Goal: Information Seeking & Learning: Find specific fact

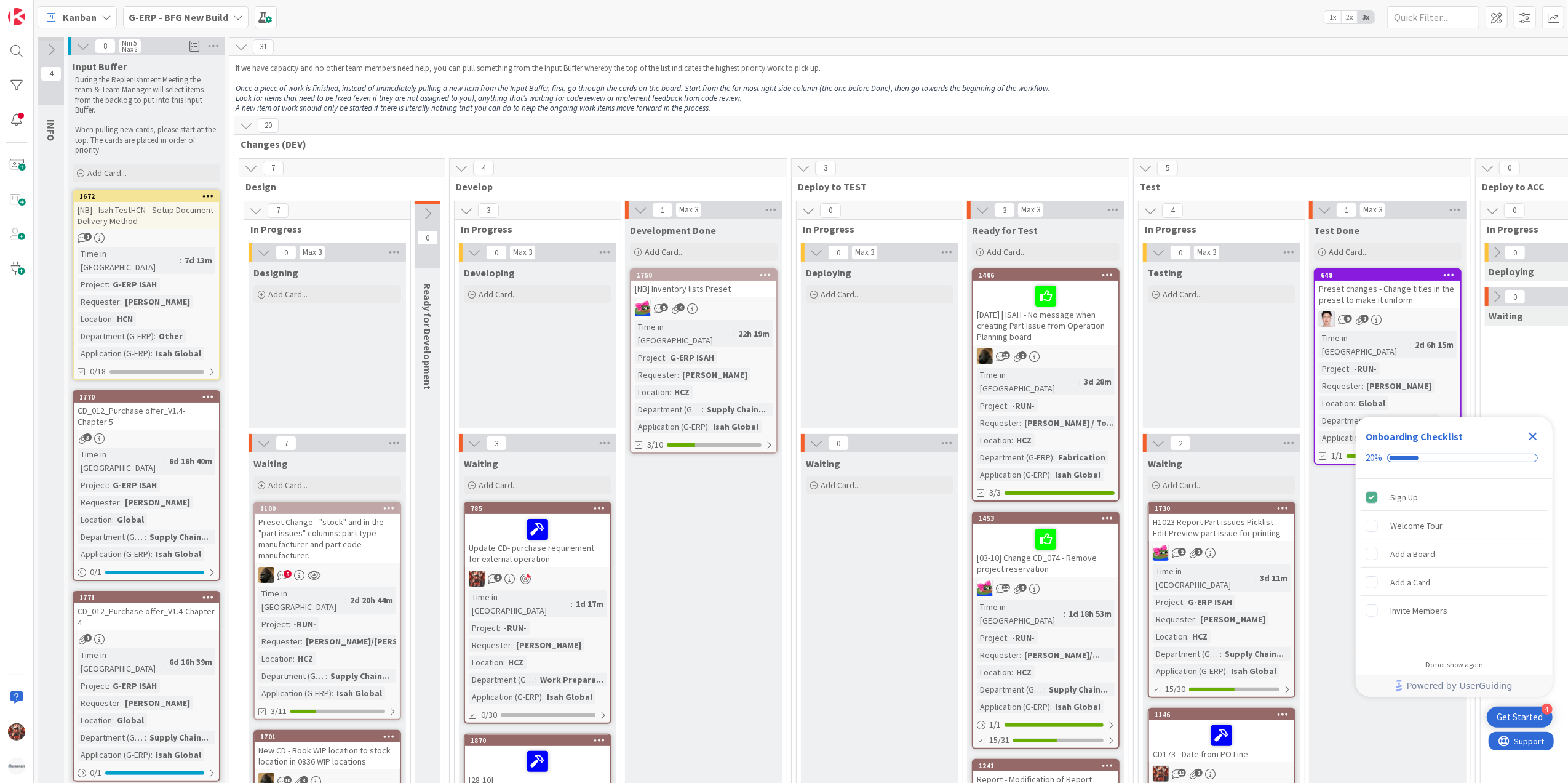
click at [97, 13] on div "Kanban" at bounding box center [77, 17] width 80 height 22
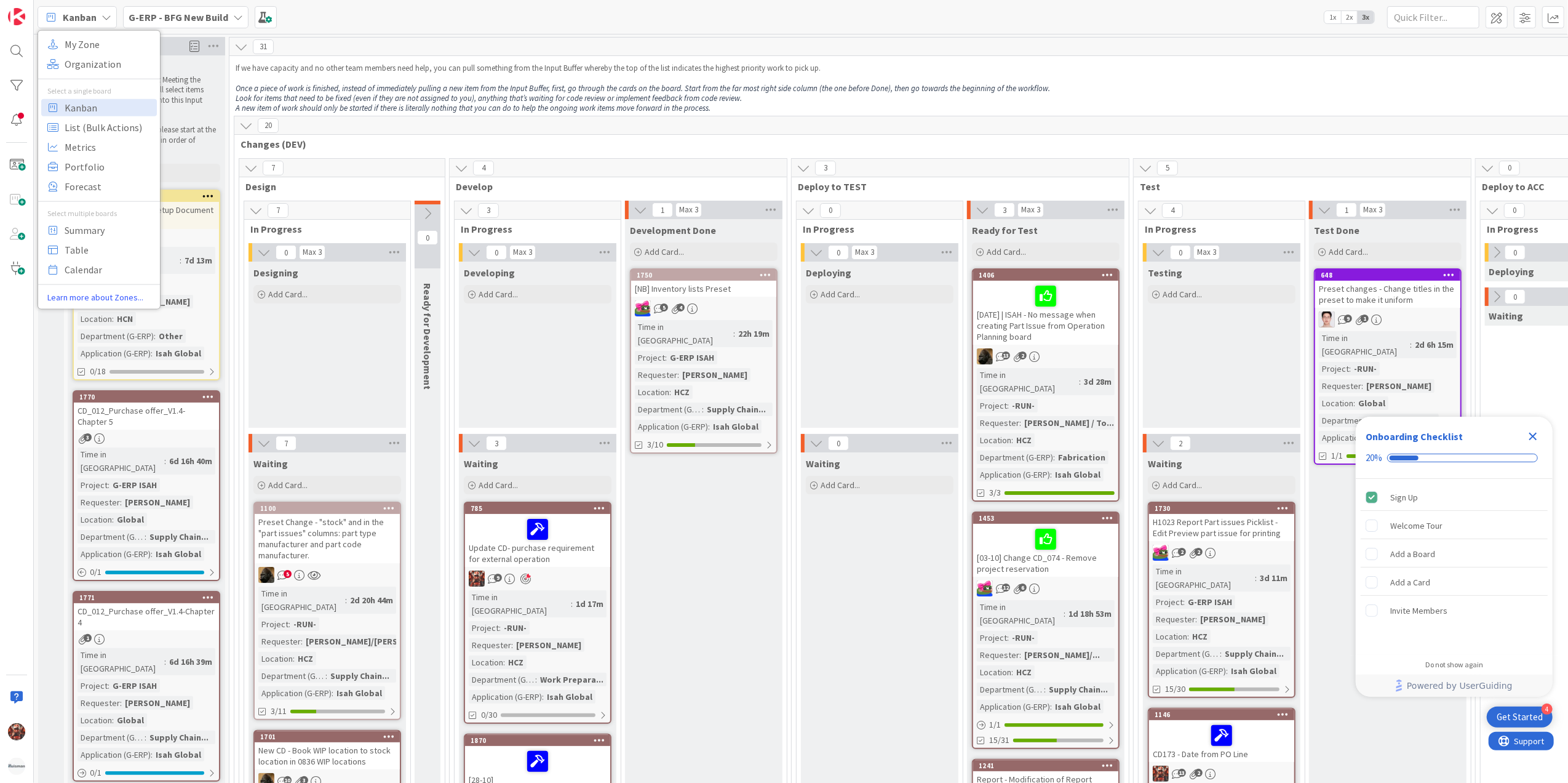
click at [97, 13] on div "Kanban" at bounding box center [77, 17] width 80 height 22
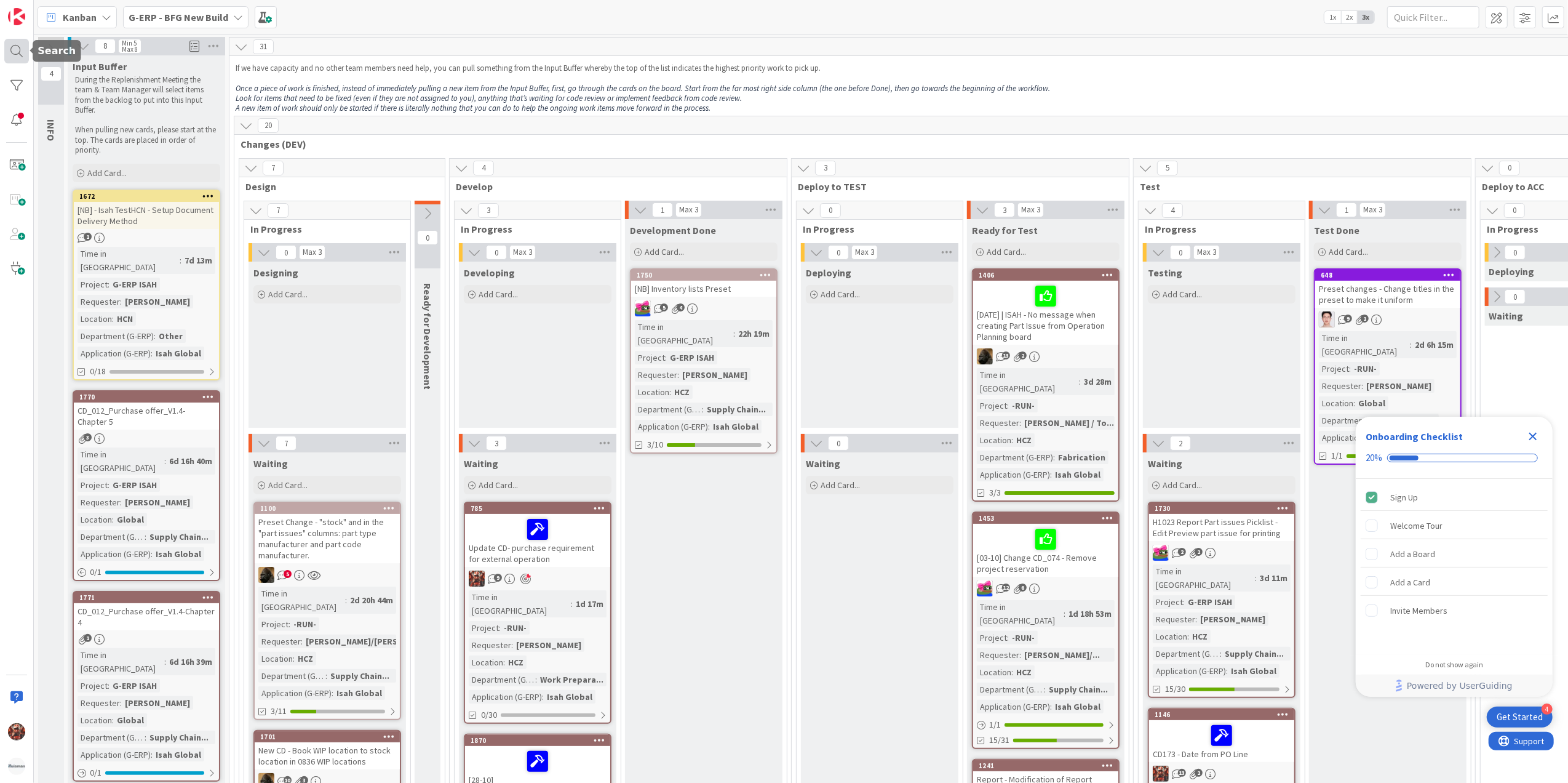
click at [23, 48] on div at bounding box center [17, 51] width 25 height 25
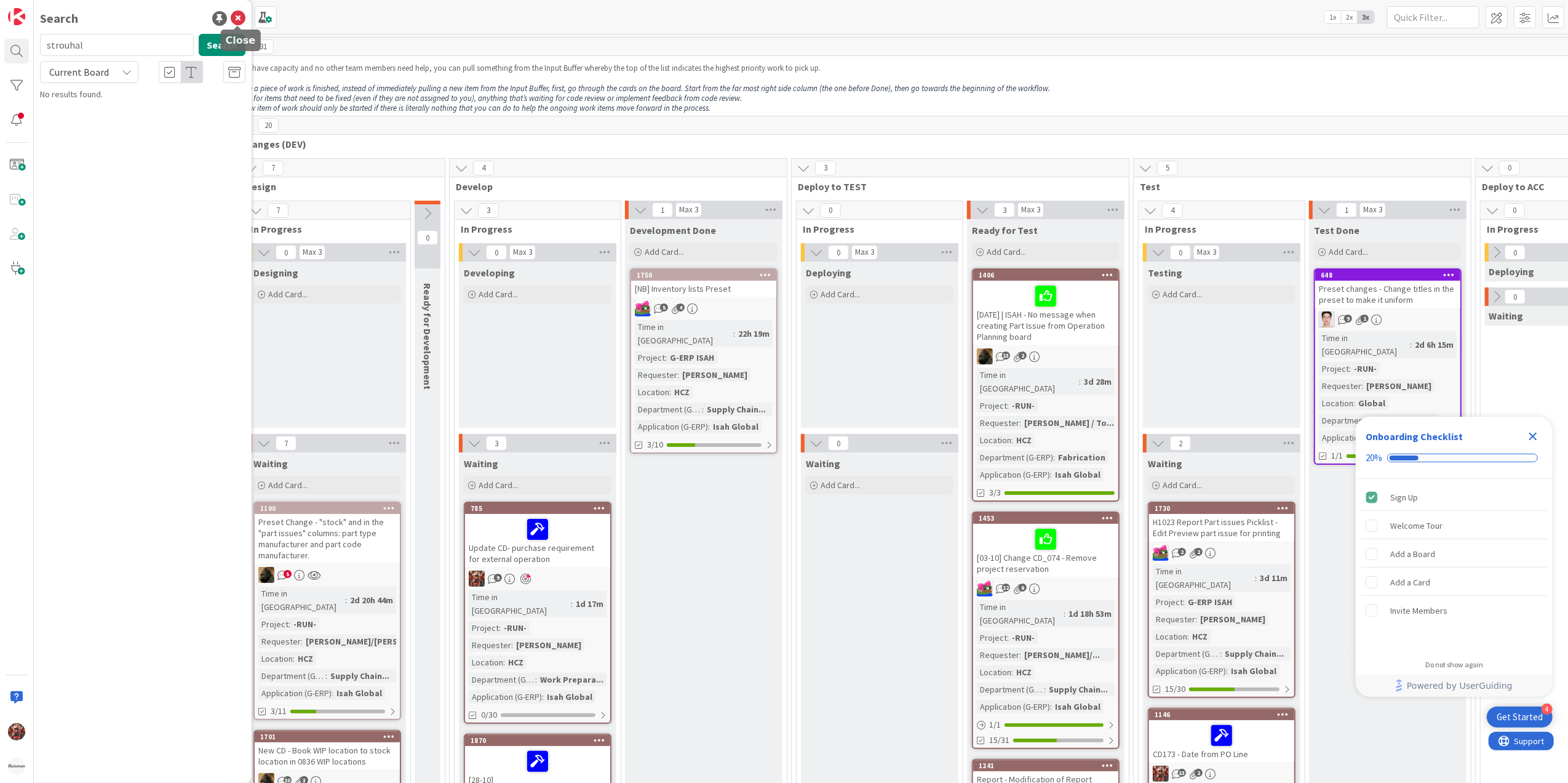
type input "strouhal"
click at [239, 11] on icon at bounding box center [238, 18] width 15 height 15
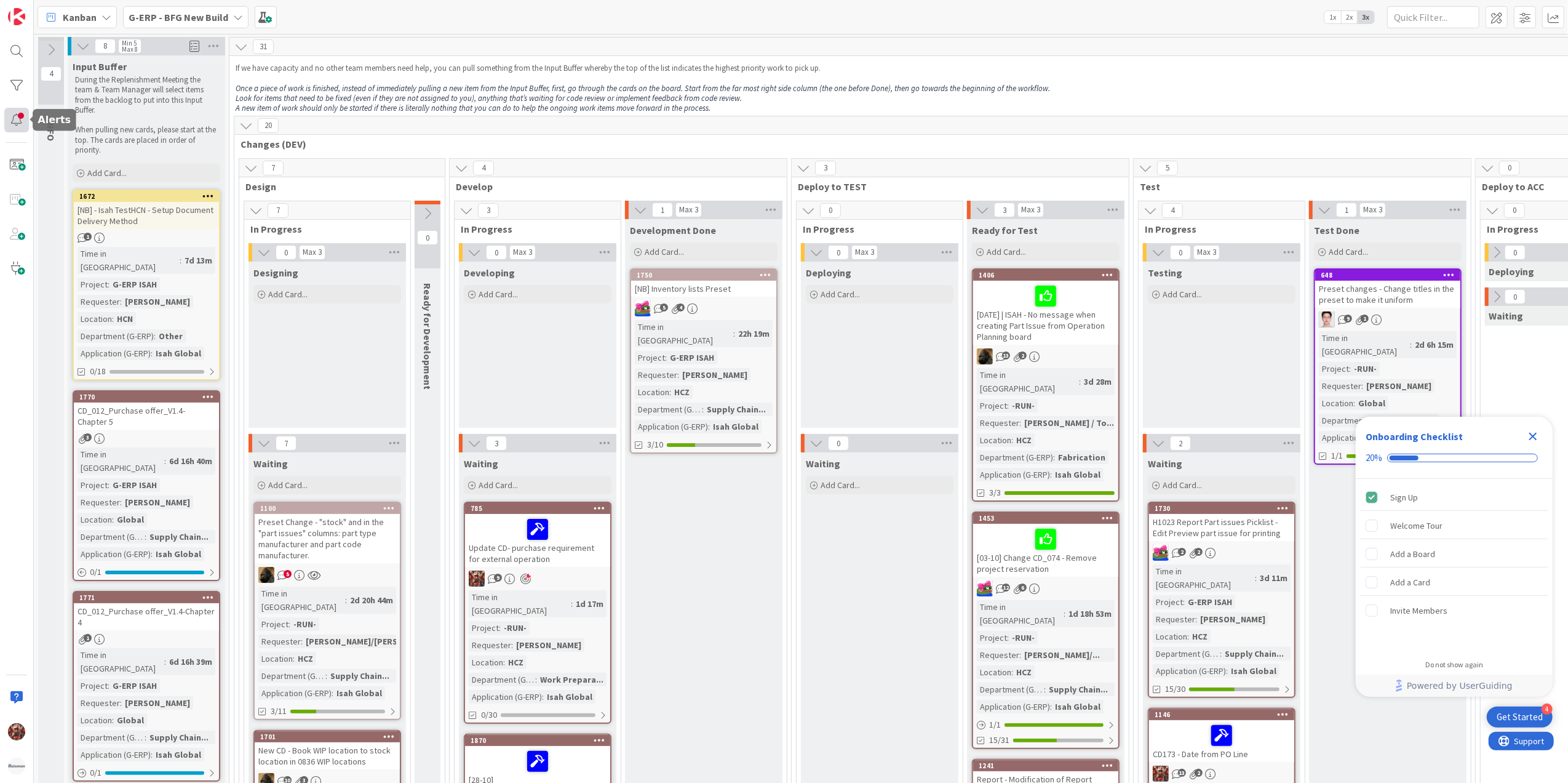
click at [18, 112] on div at bounding box center [17, 120] width 25 height 25
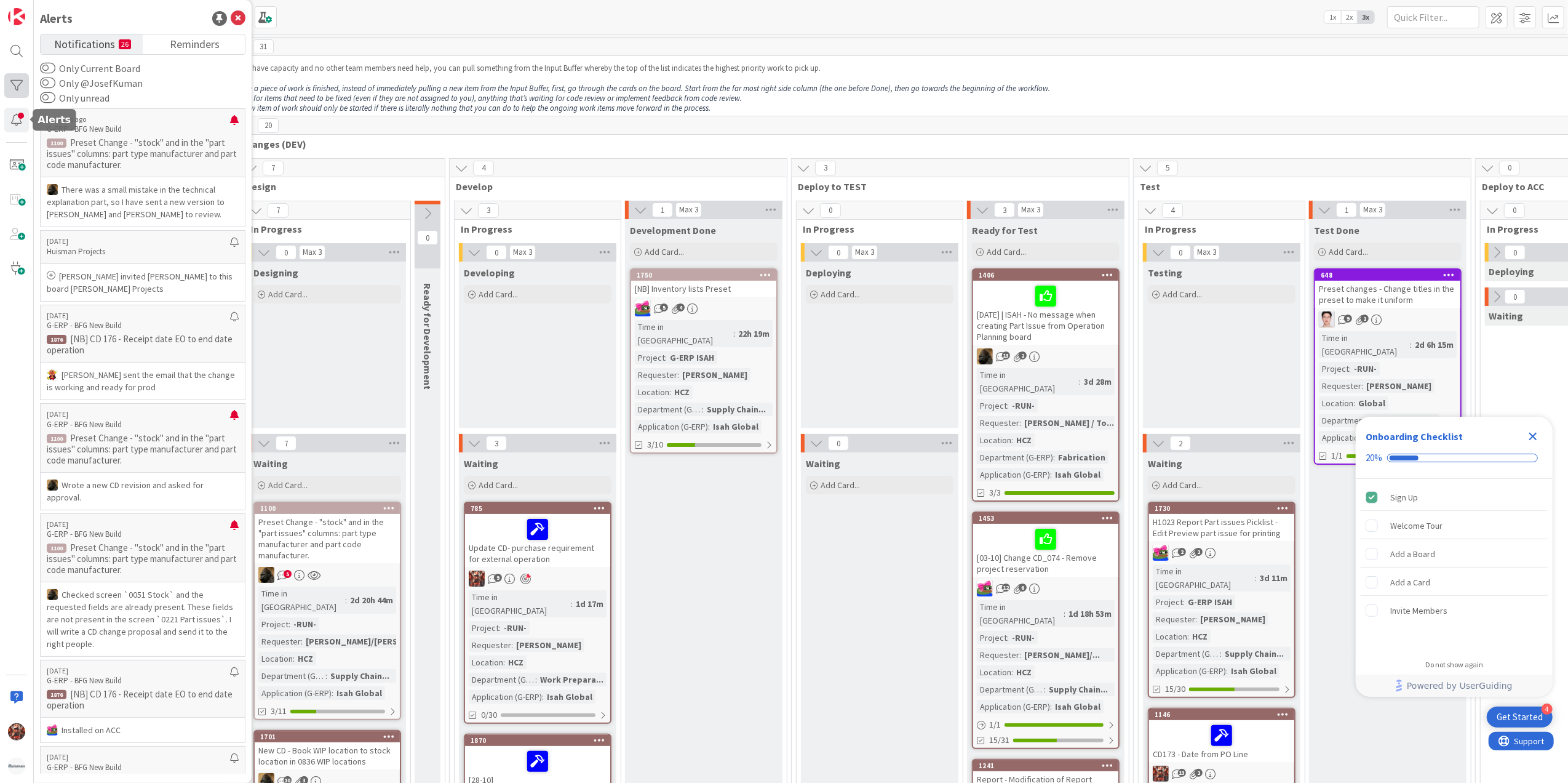
click at [16, 92] on div at bounding box center [17, 86] width 25 height 25
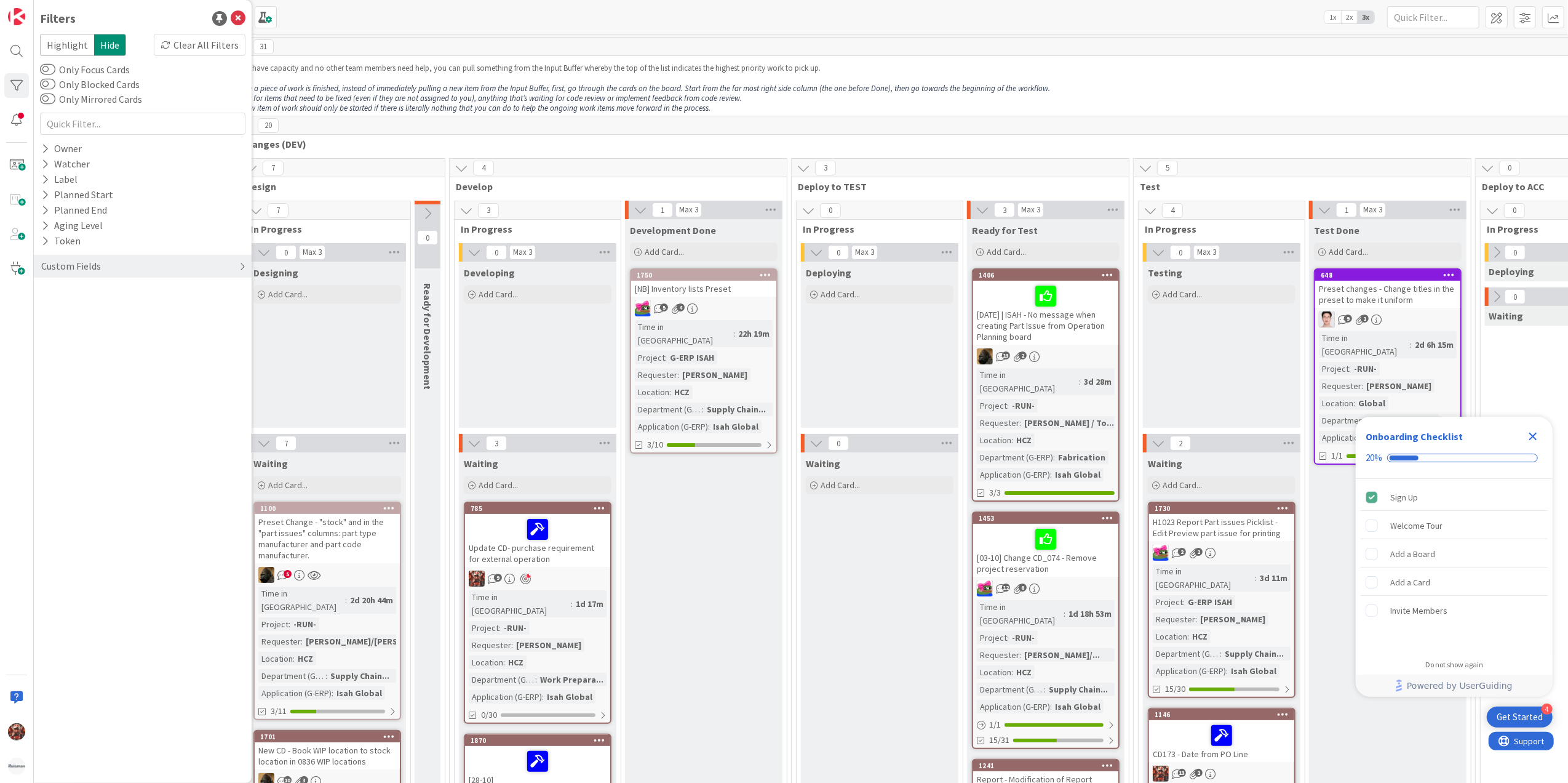
click at [80, 257] on div "Custom Fields" at bounding box center [142, 266] width 218 height 23
click at [90, 306] on button "Requester" at bounding box center [69, 306] width 58 height 16
click at [94, 325] on input "text" at bounding box center [143, 326] width 200 height 17
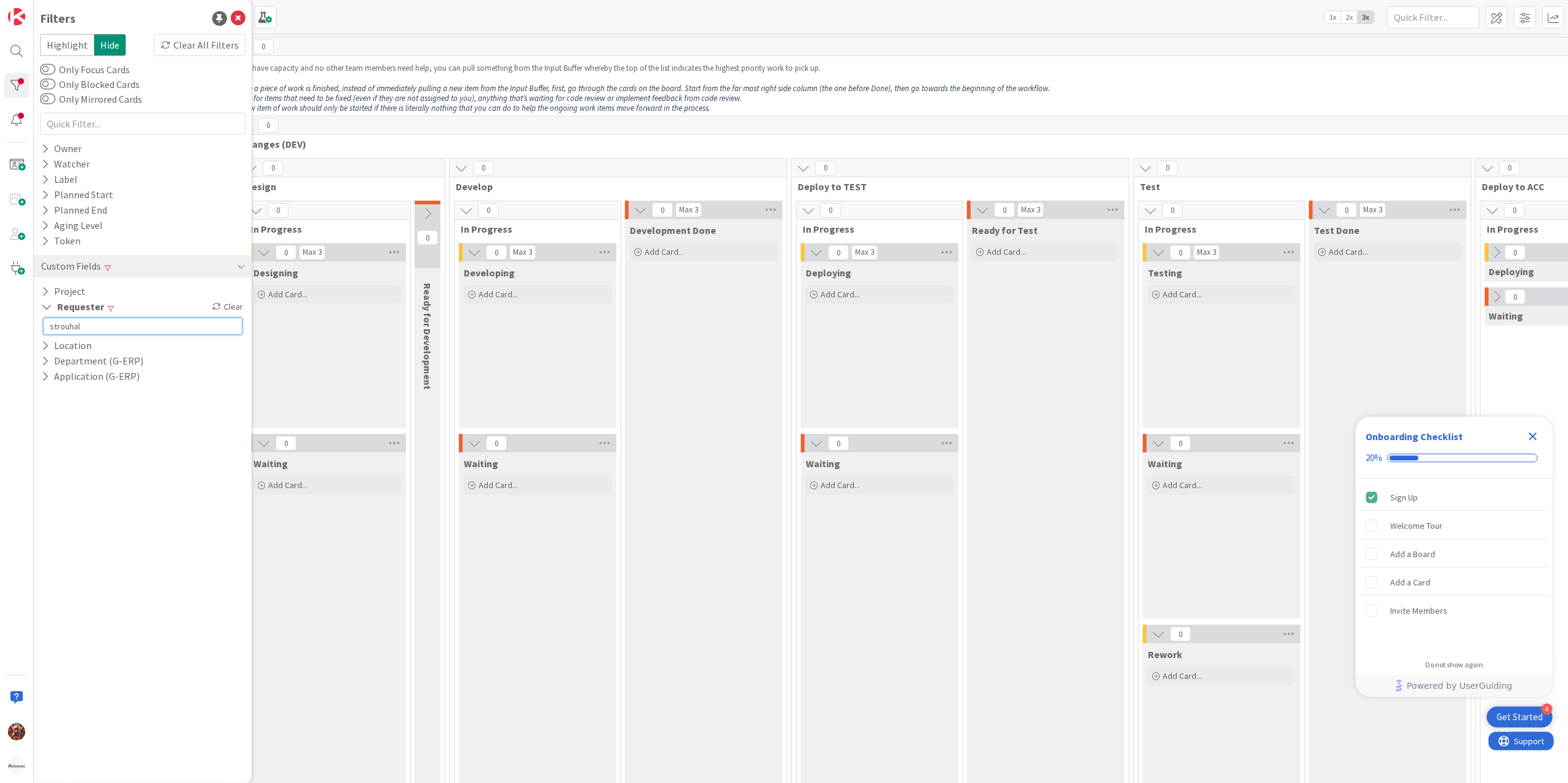
type input "strouhal"
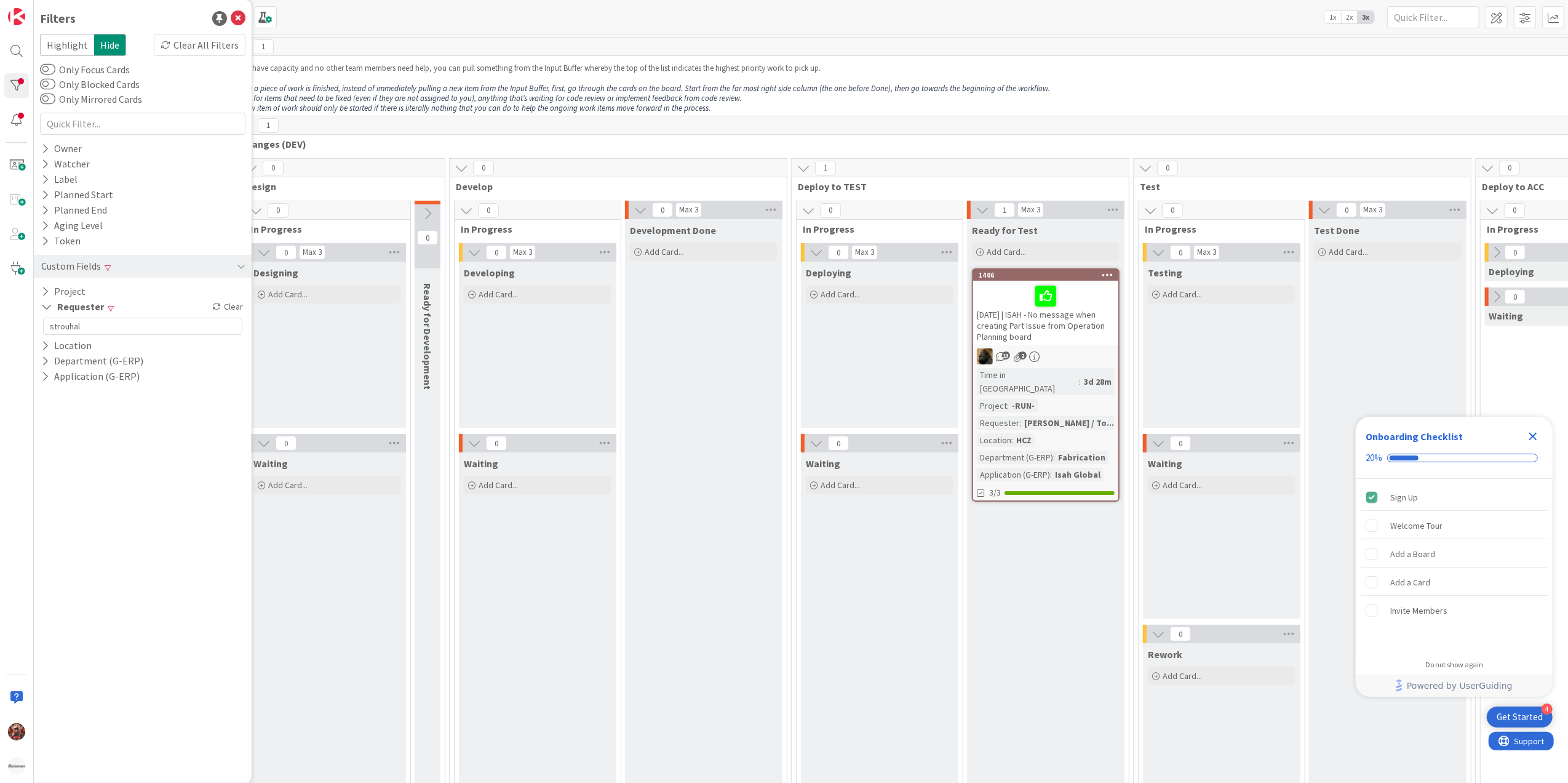
click at [1253, 436] on icon "Close Checklist" at bounding box center [1534, 437] width 8 height 8
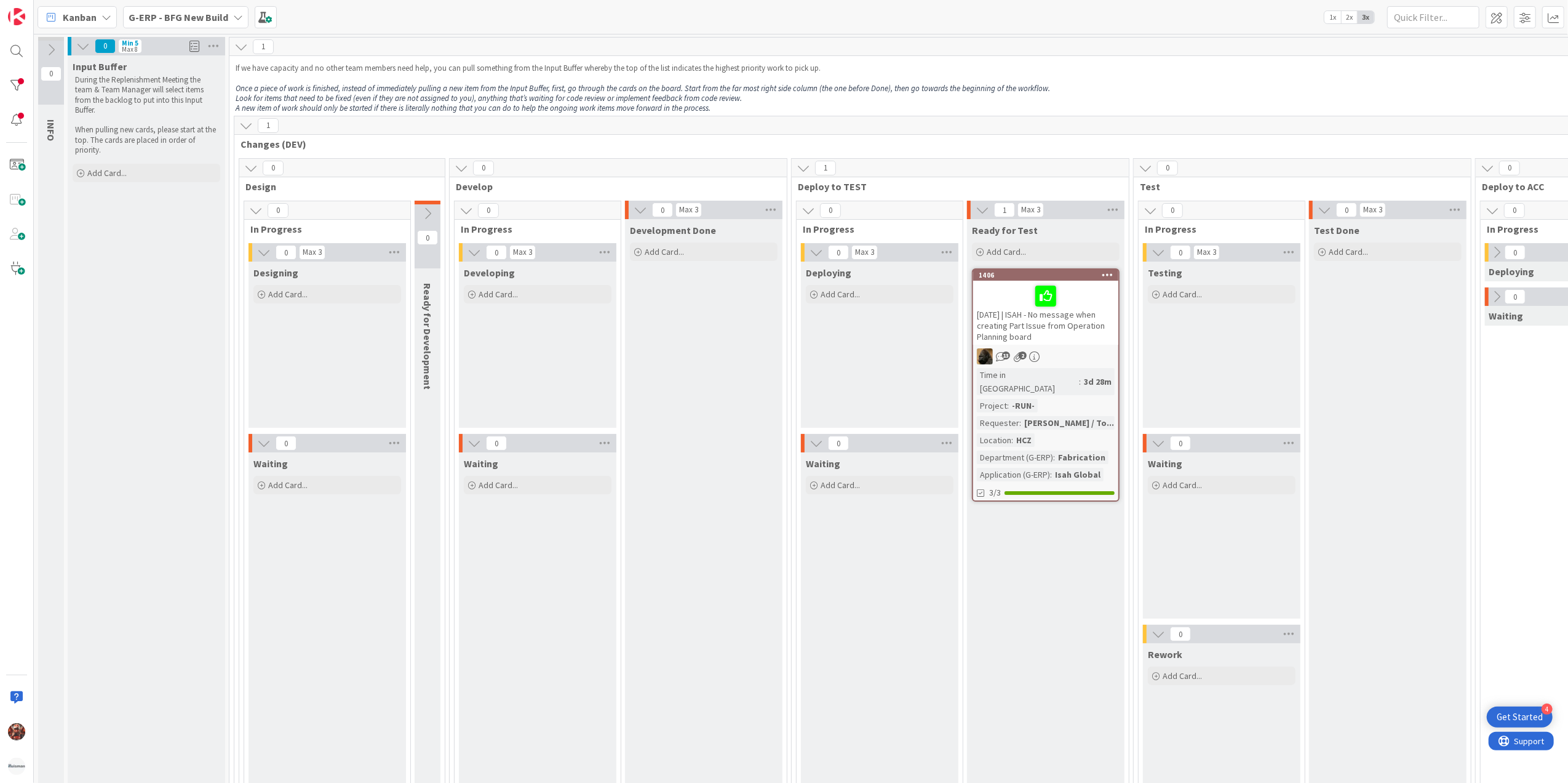
click at [1057, 331] on div "[DATE] | ISAH - No message when creating Part Issue from Operation Planning boa…" at bounding box center [1046, 313] width 145 height 64
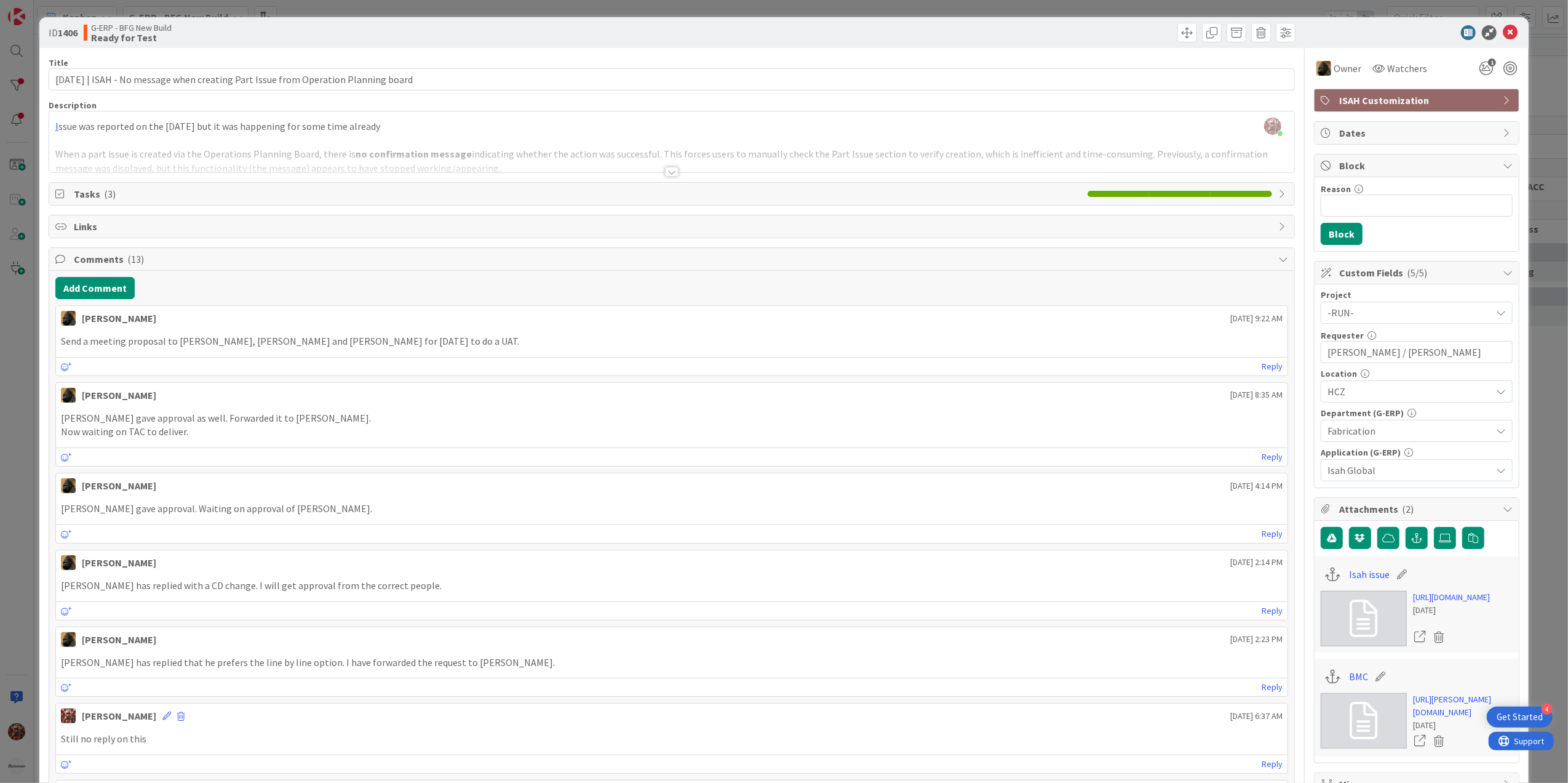
click at [665, 175] on div at bounding box center [671, 172] width 13 height 10
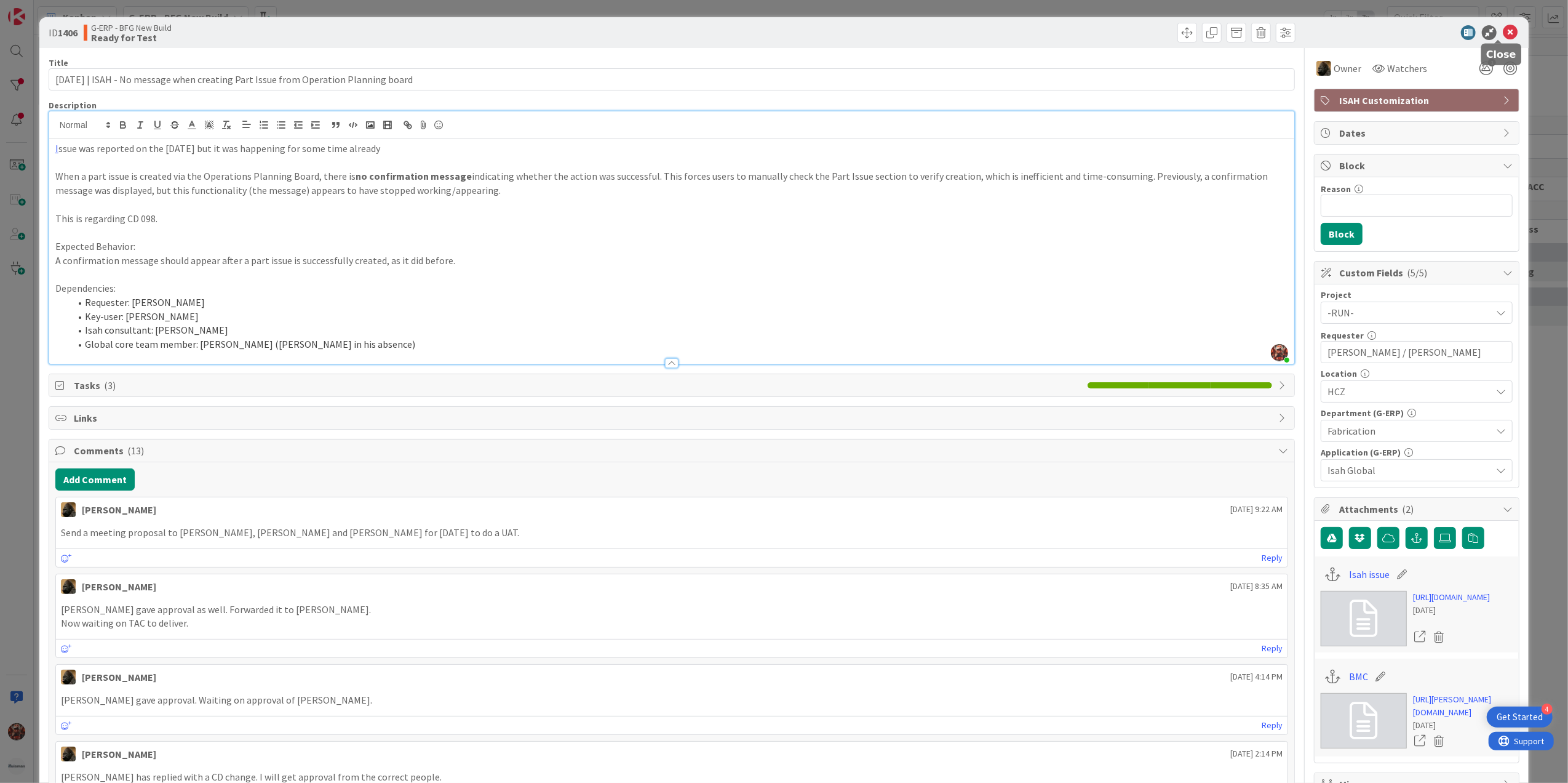
click at [1253, 33] on icon at bounding box center [1510, 32] width 15 height 15
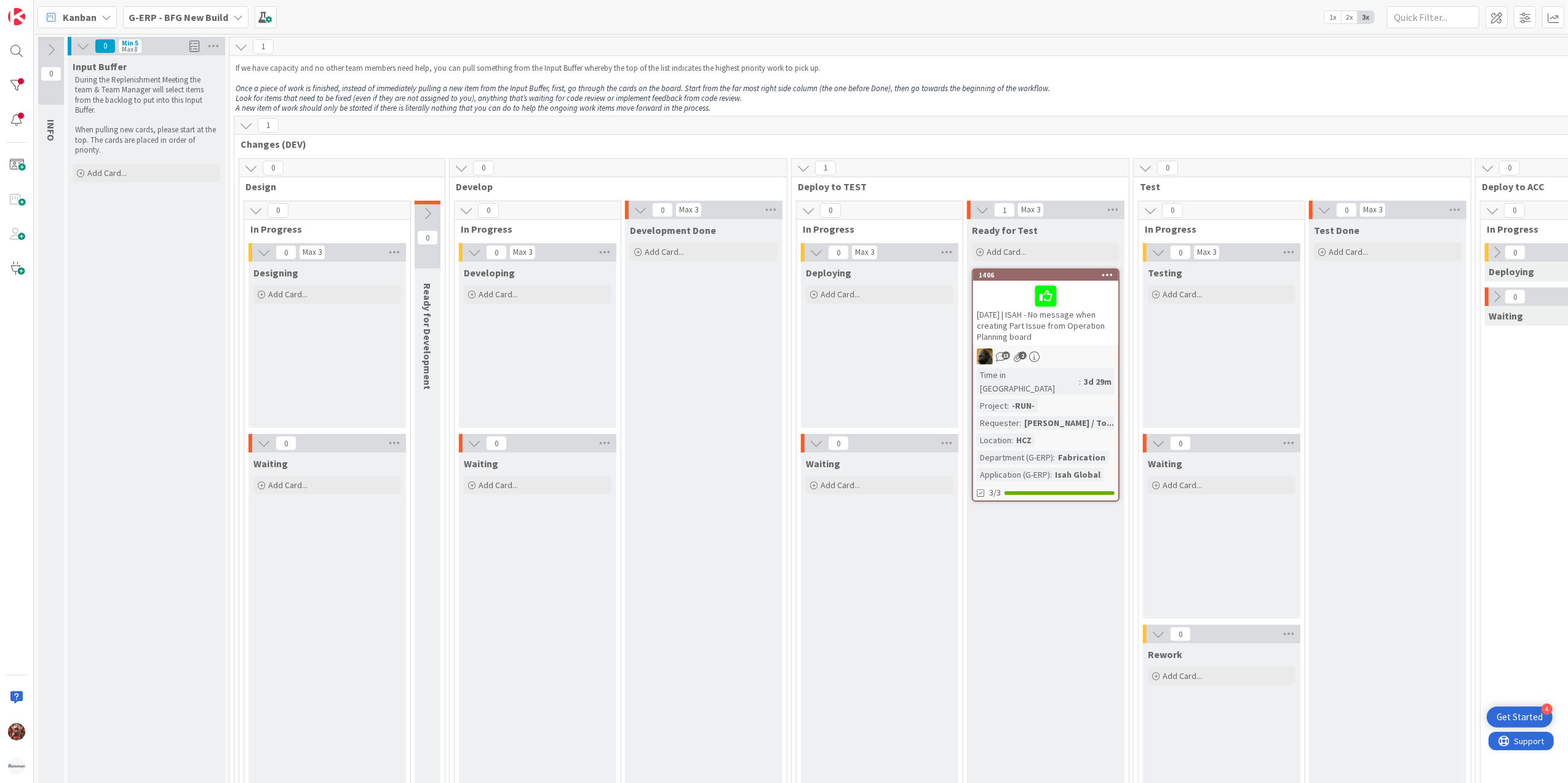
click at [107, 10] on div "Kanban" at bounding box center [77, 17] width 80 height 22
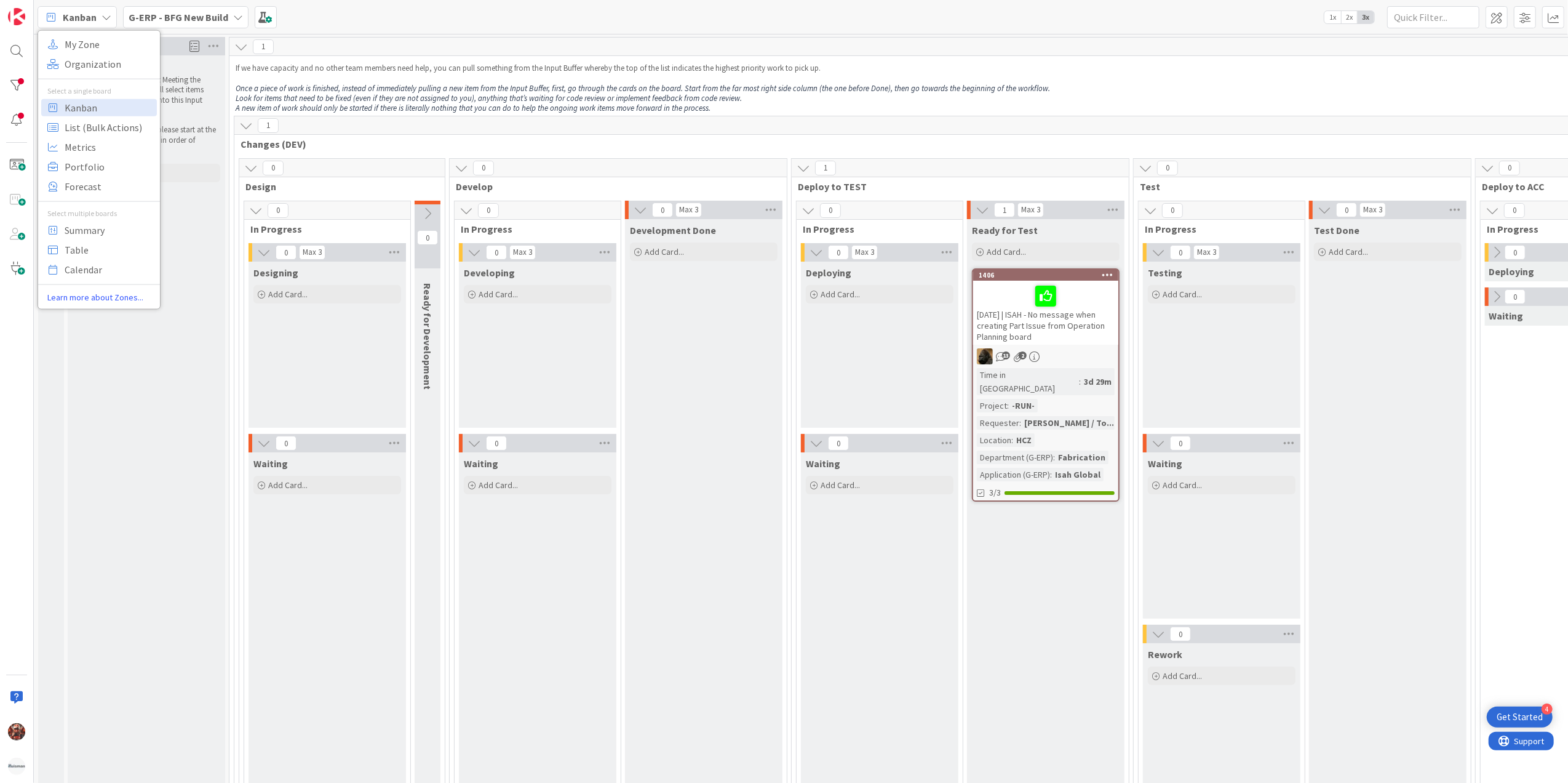
click at [146, 11] on b "G-ERP - BFG New Build" at bounding box center [179, 17] width 100 height 12
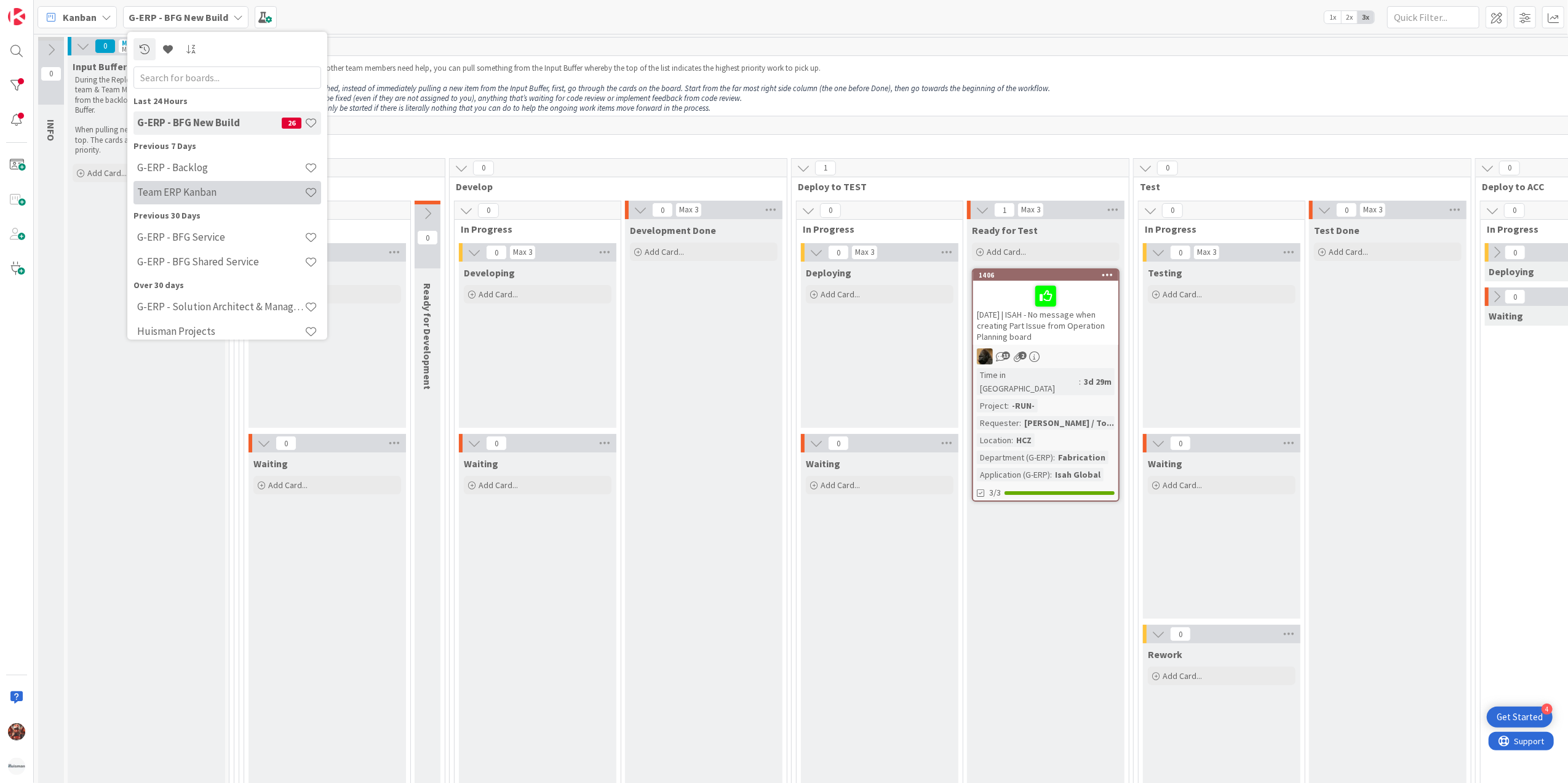
click at [232, 193] on h4 "Team ERP Kanban" at bounding box center [221, 192] width 168 height 12
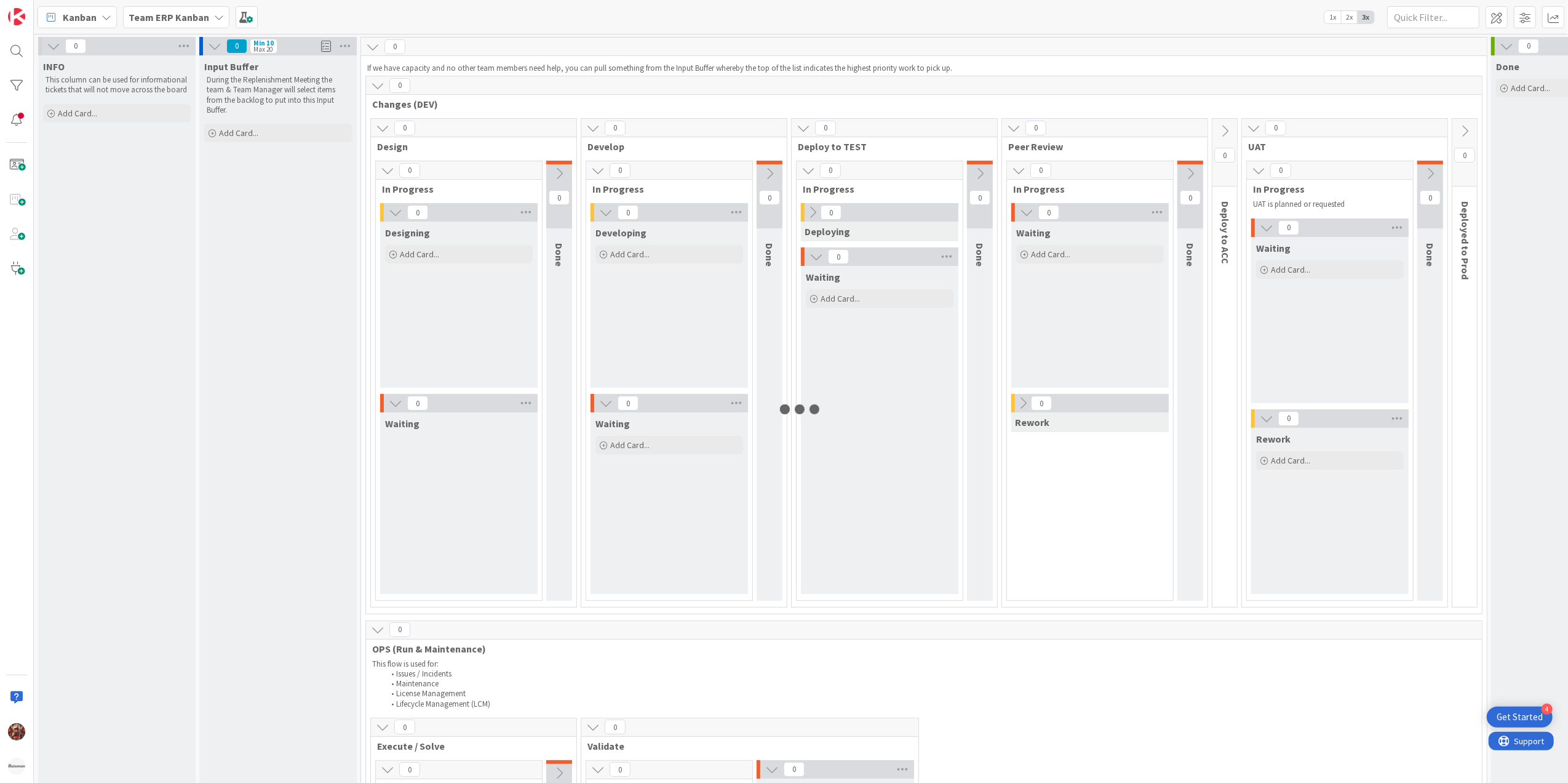
click at [193, 23] on span "Team ERP Kanban" at bounding box center [168, 17] width 80 height 15
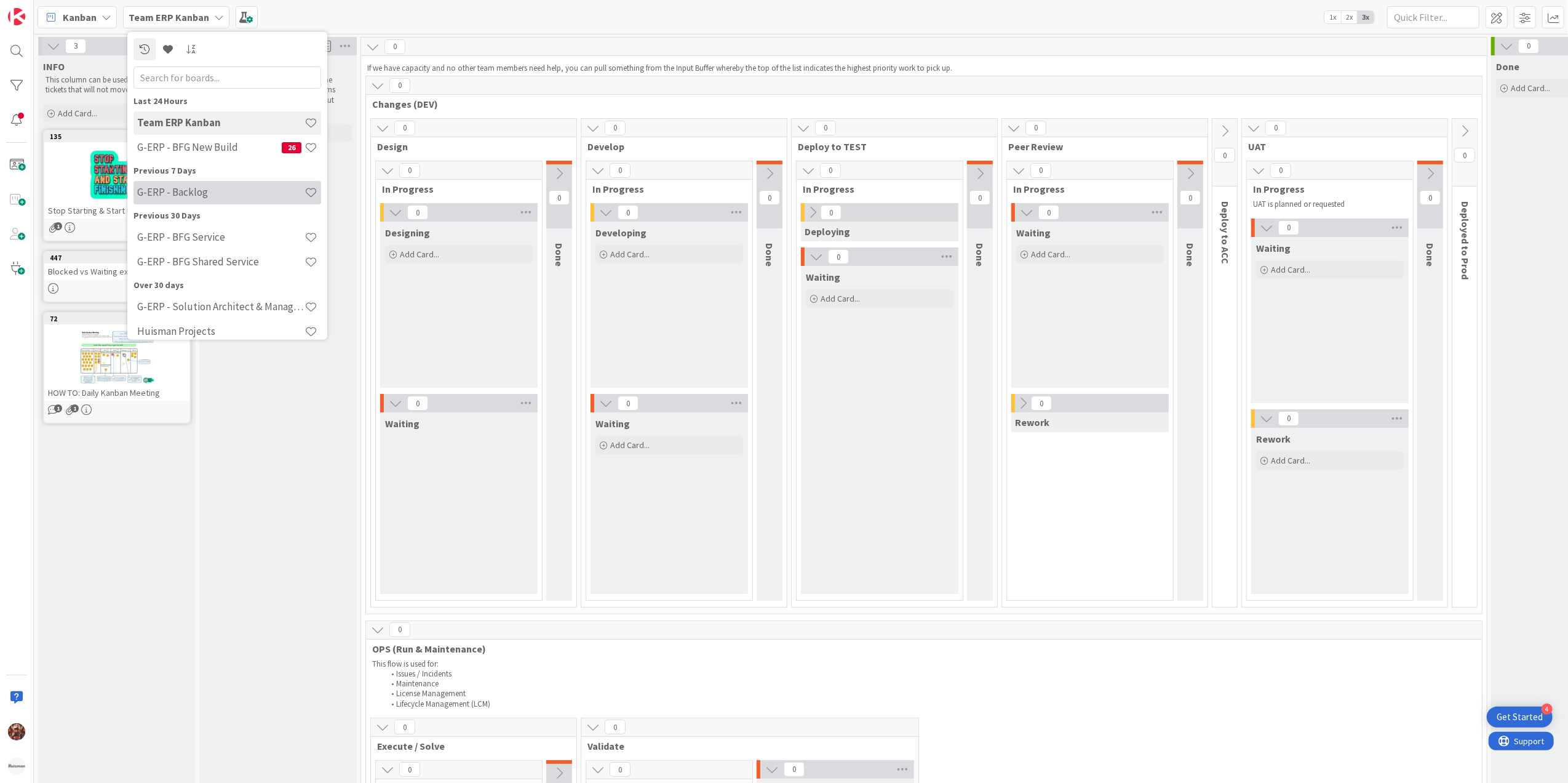
click at [194, 181] on div "G-ERP - Backlog" at bounding box center [227, 192] width 188 height 23
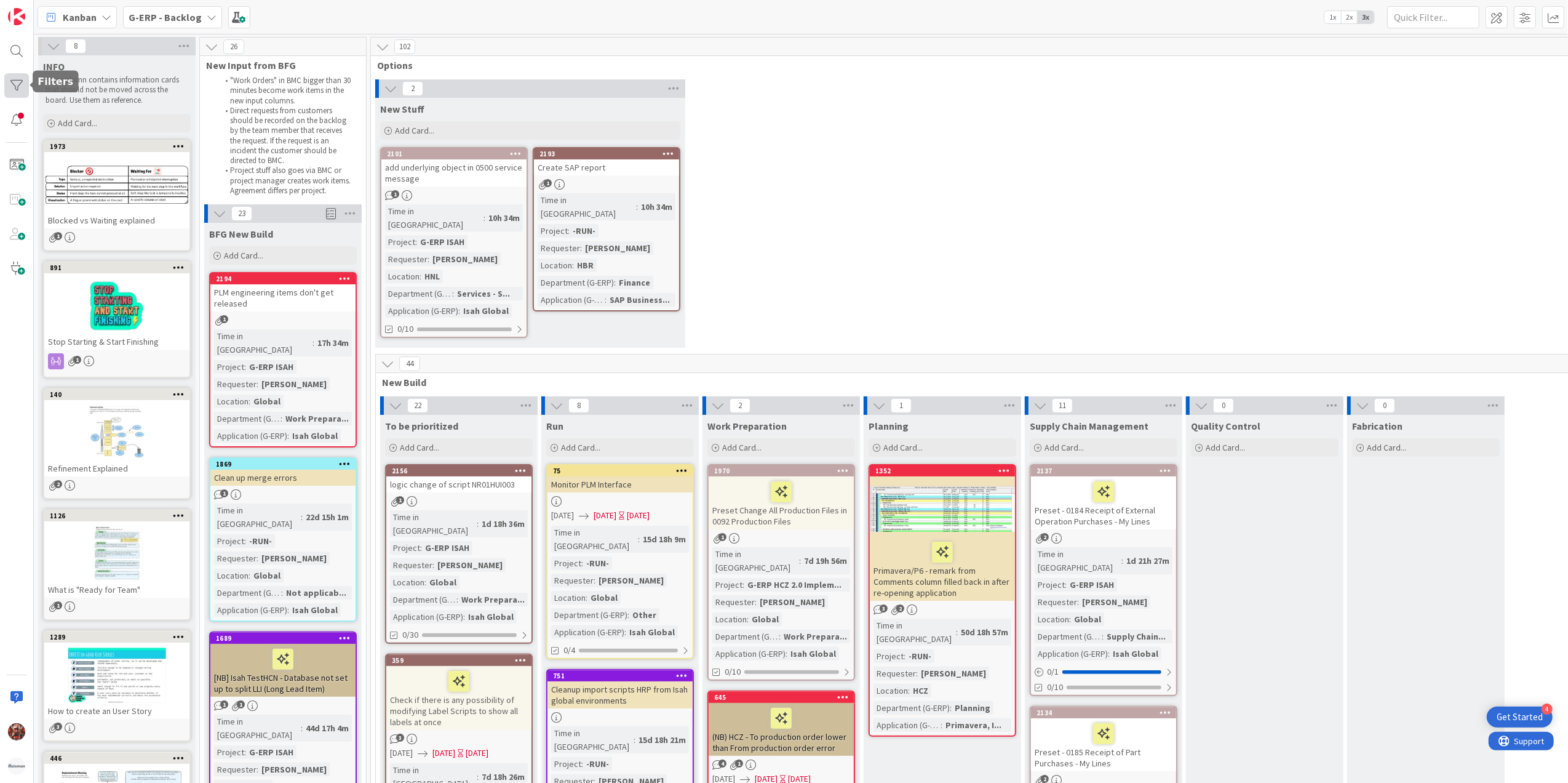
click at [11, 94] on div at bounding box center [17, 86] width 25 height 25
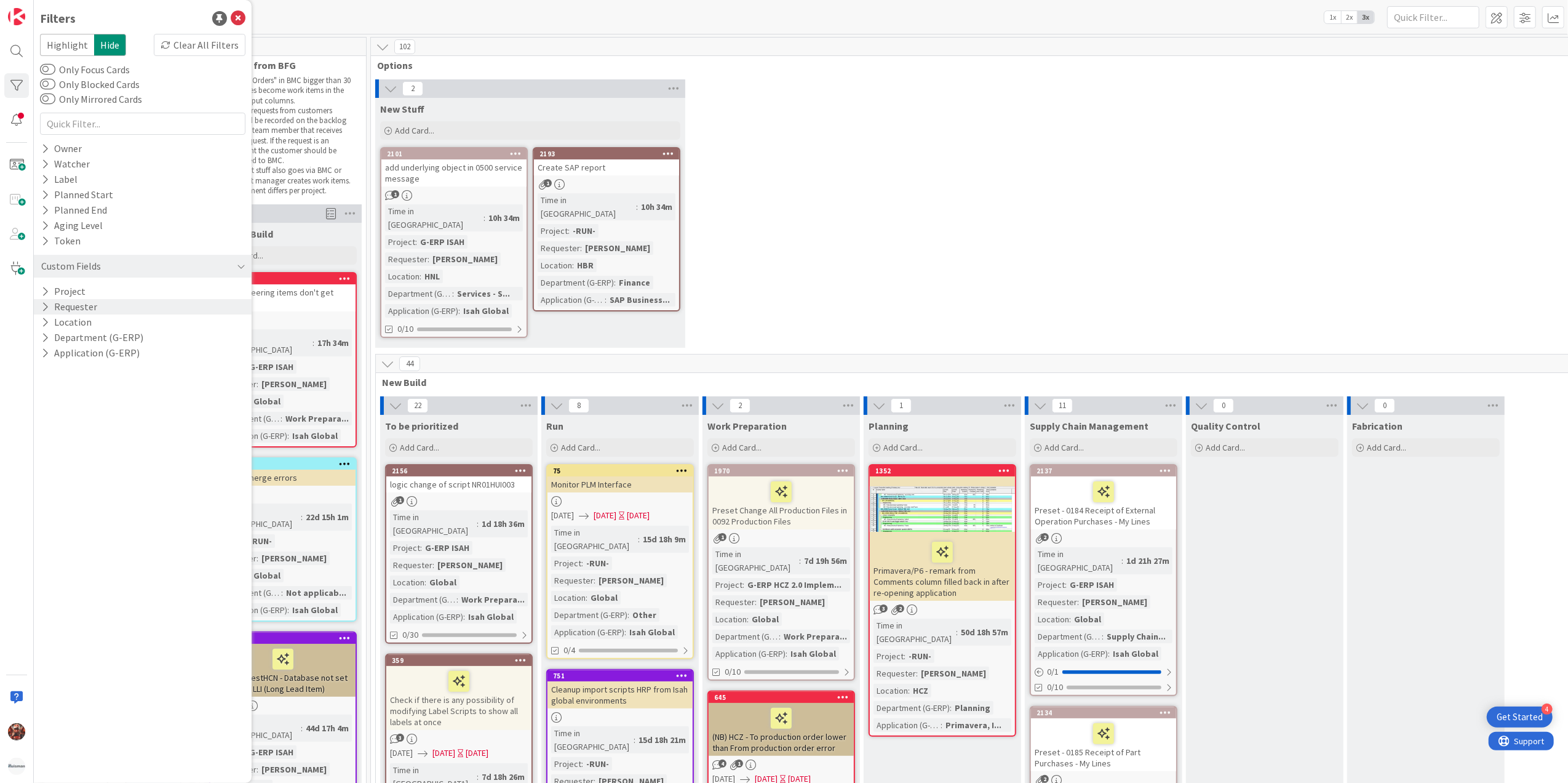
click at [97, 311] on div "Requester" at bounding box center [142, 306] width 218 height 16
click at [111, 335] on div at bounding box center [143, 326] width 206 height 23
click at [114, 328] on input "text" at bounding box center [143, 326] width 200 height 17
type input "strouhal"
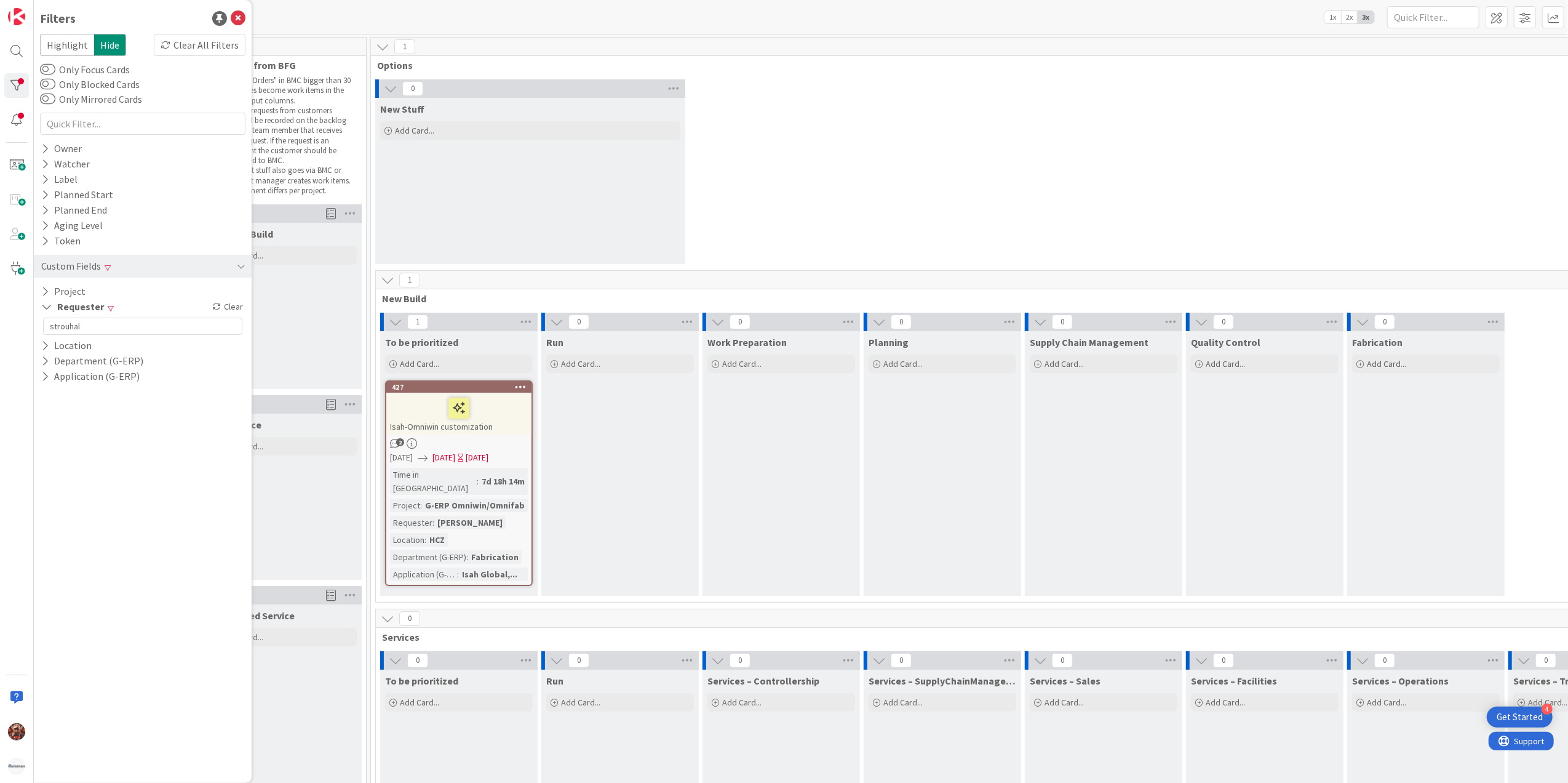
click at [815, 217] on div "0 New Stuff Add Card..." at bounding box center [1023, 175] width 1300 height 191
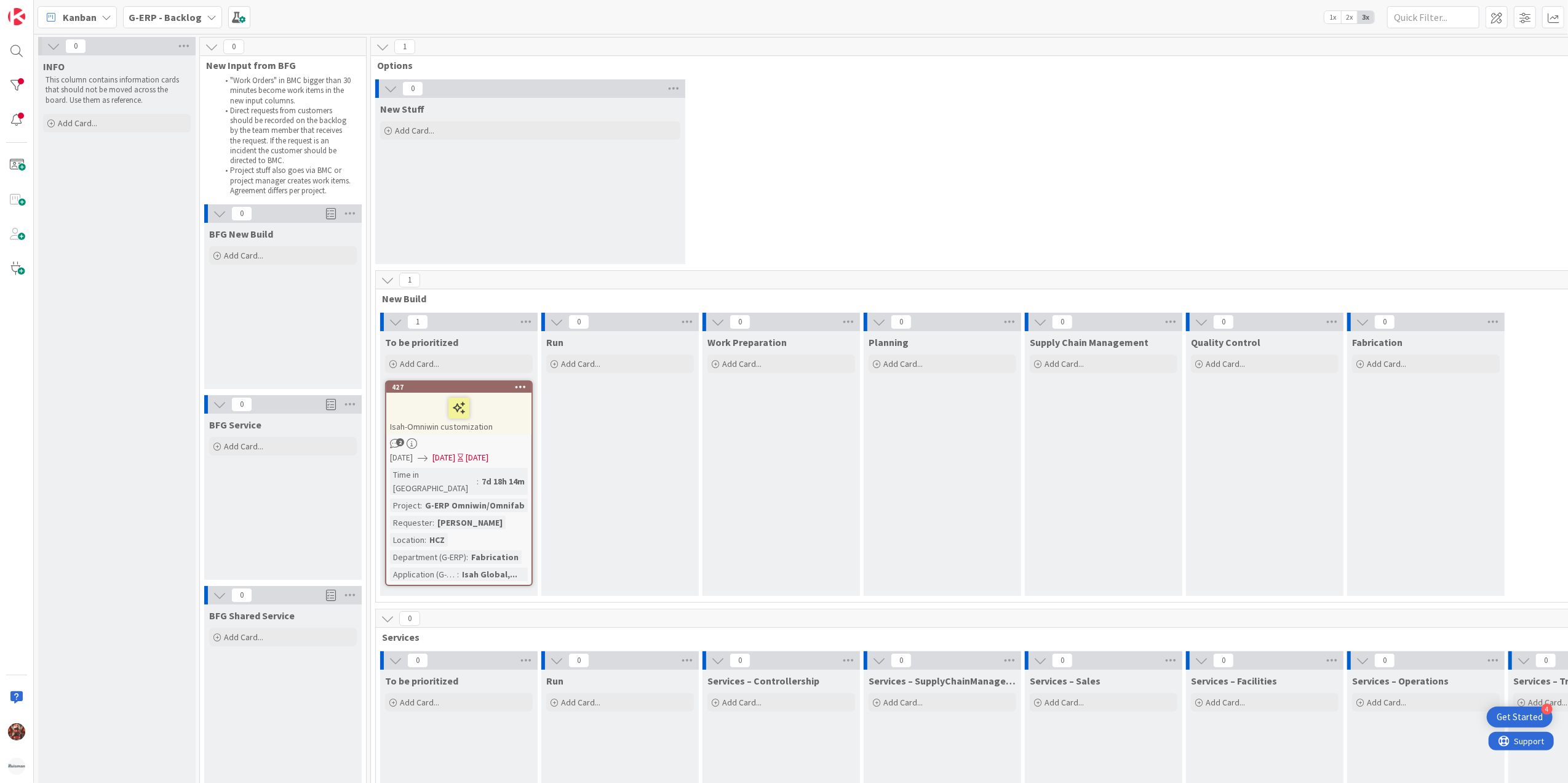
click at [439, 431] on div "Isah-Omniwin customization" at bounding box center [459, 413] width 145 height 42
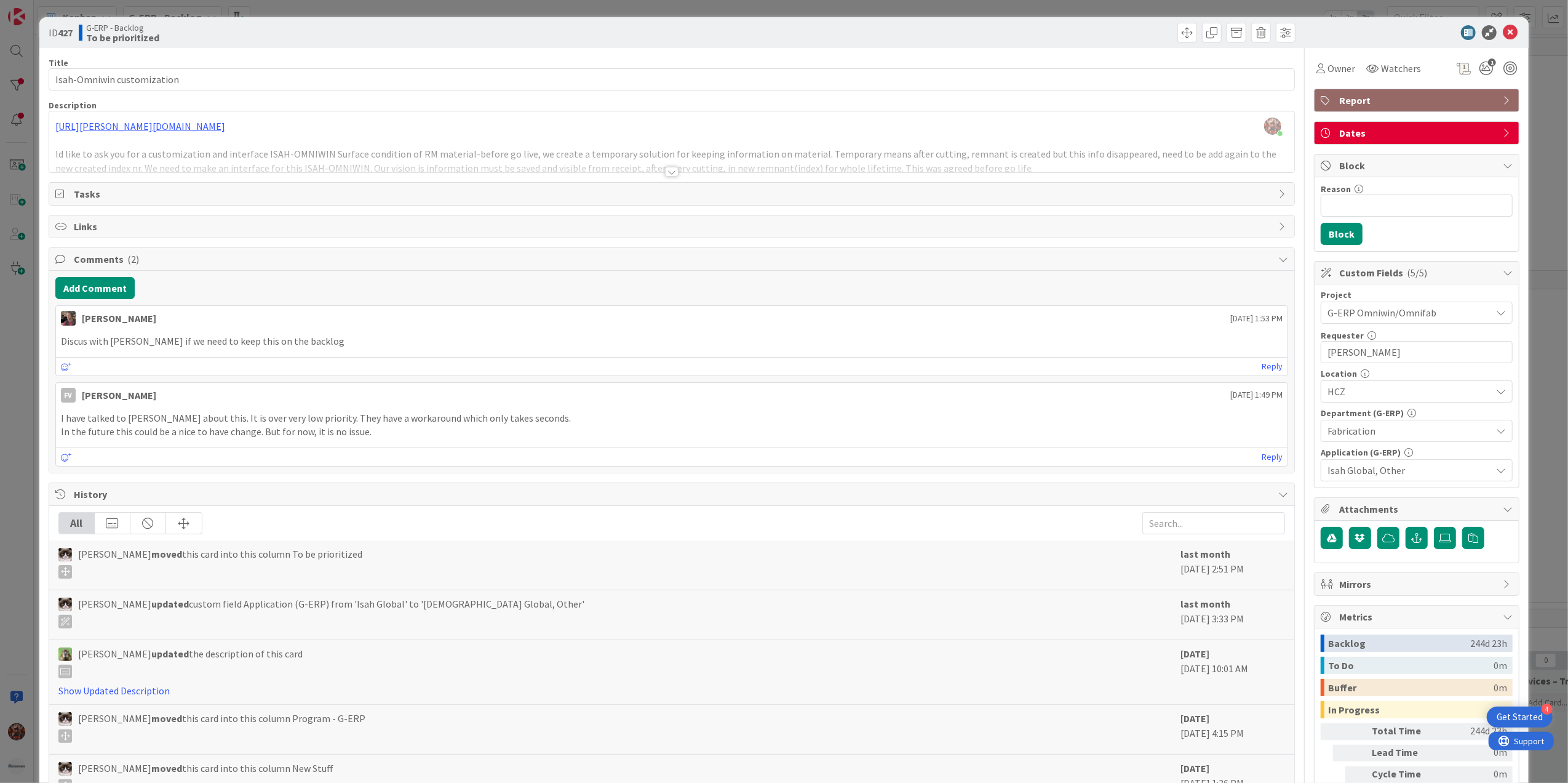
click at [670, 181] on div "Title 26 / 128 Isah-Omniwin customization Description [PERSON_NAME] just joined…" at bounding box center [671, 456] width 1247 height 816
click at [1253, 27] on icon at bounding box center [1510, 32] width 15 height 15
